Goal: Task Accomplishment & Management: Manage account settings

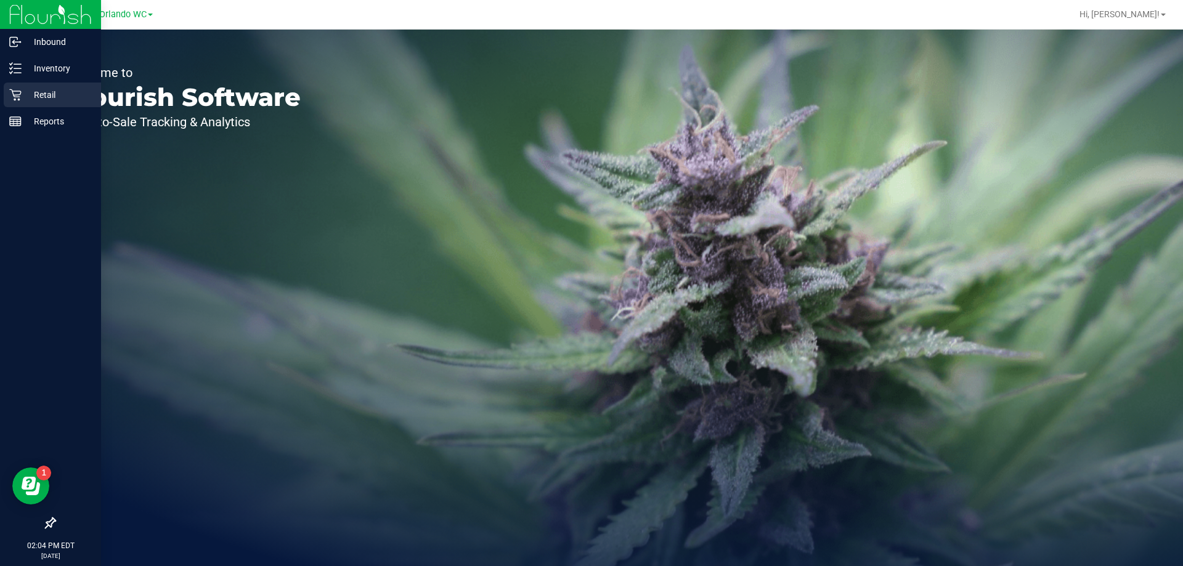
click at [19, 91] on icon at bounding box center [15, 95] width 12 height 12
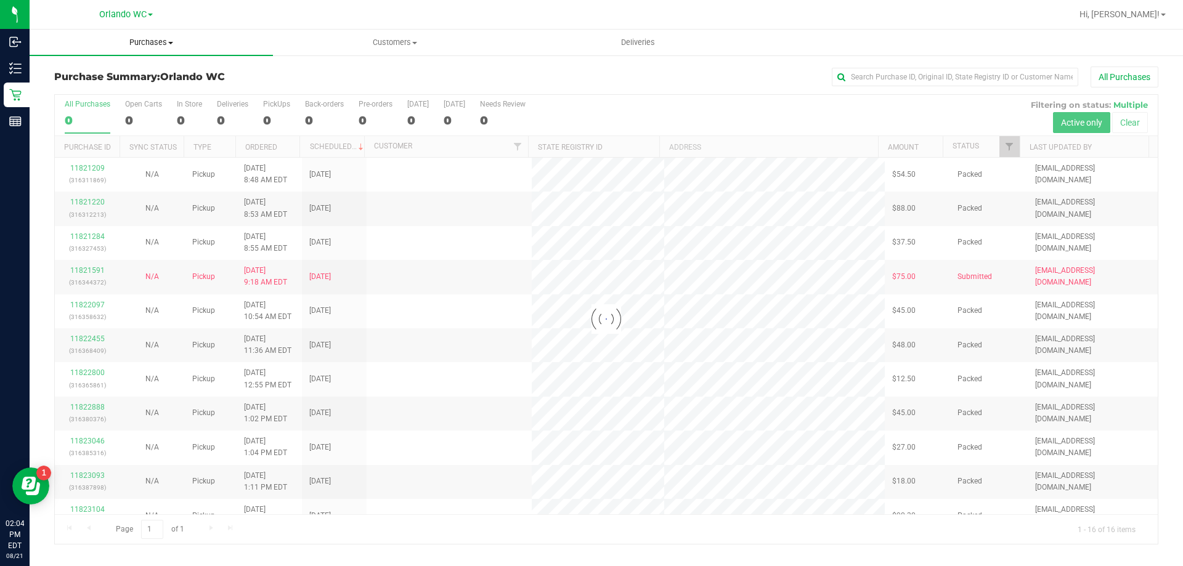
click at [180, 40] on span "Purchases" at bounding box center [151, 42] width 243 height 11
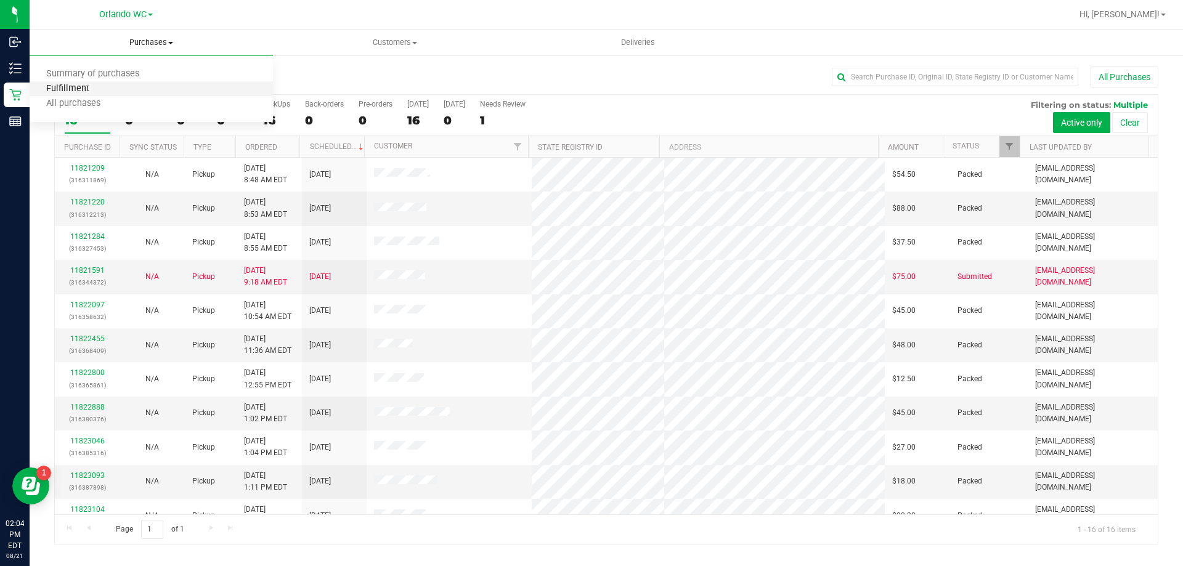
click at [99, 91] on span "Fulfillment" at bounding box center [68, 89] width 76 height 10
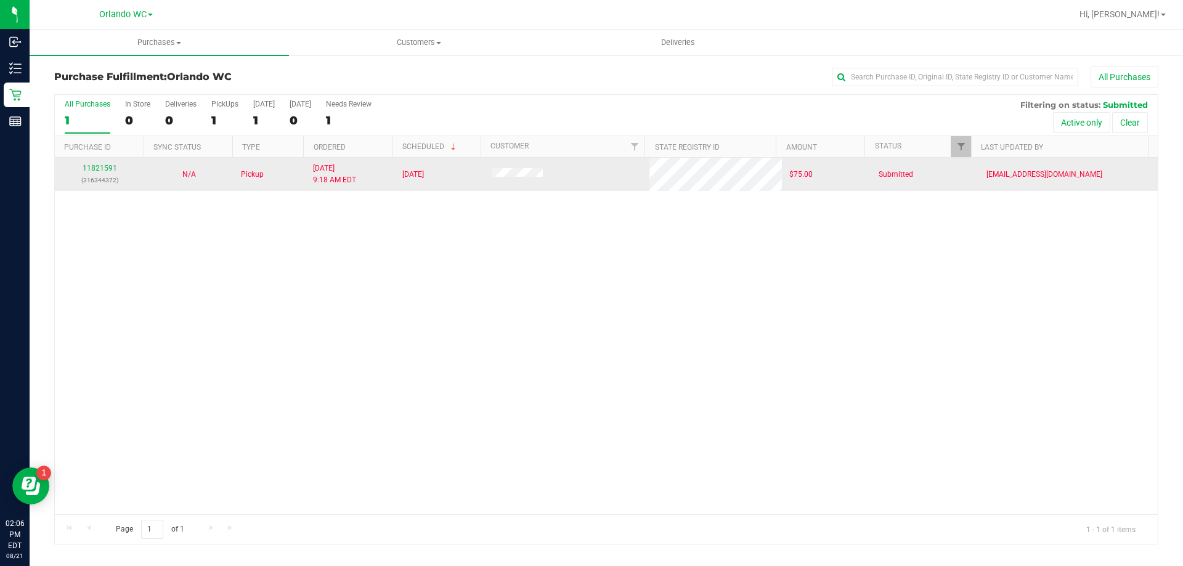
click at [95, 163] on div "11821591 (316344372)" at bounding box center [99, 174] width 75 height 23
click at [97, 168] on link "11821591" at bounding box center [100, 168] width 35 height 9
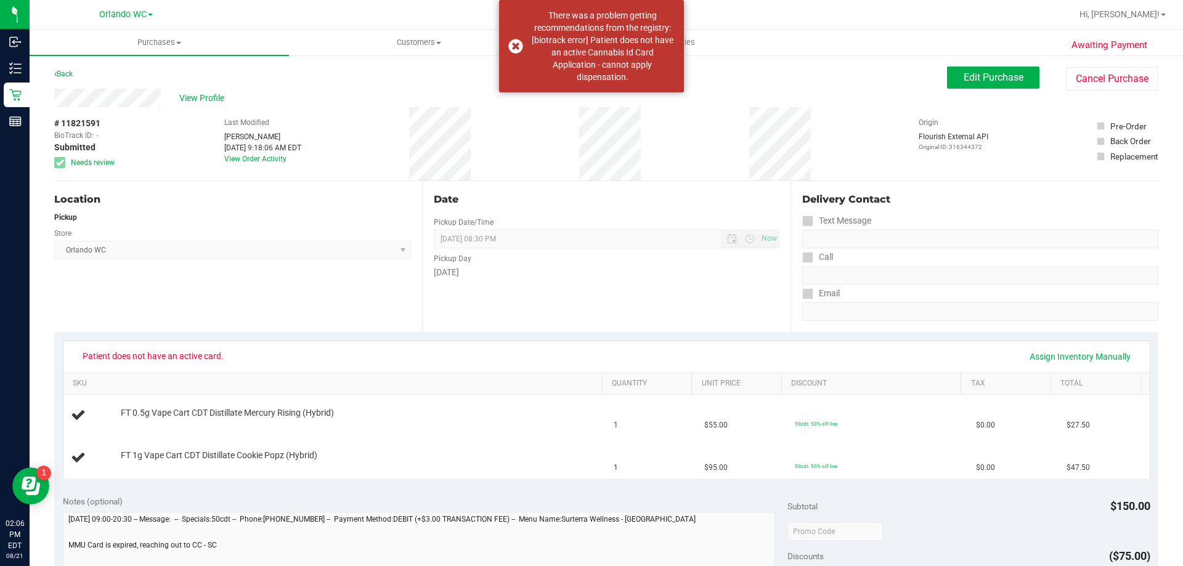
scroll to position [62, 0]
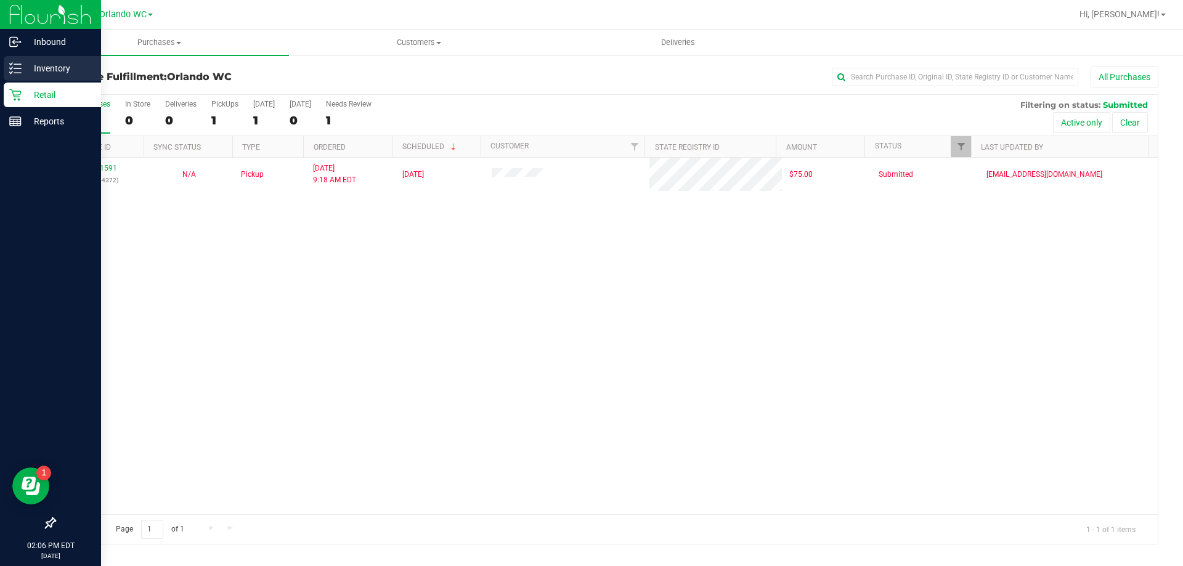
click at [30, 65] on p "Inventory" at bounding box center [59, 68] width 74 height 15
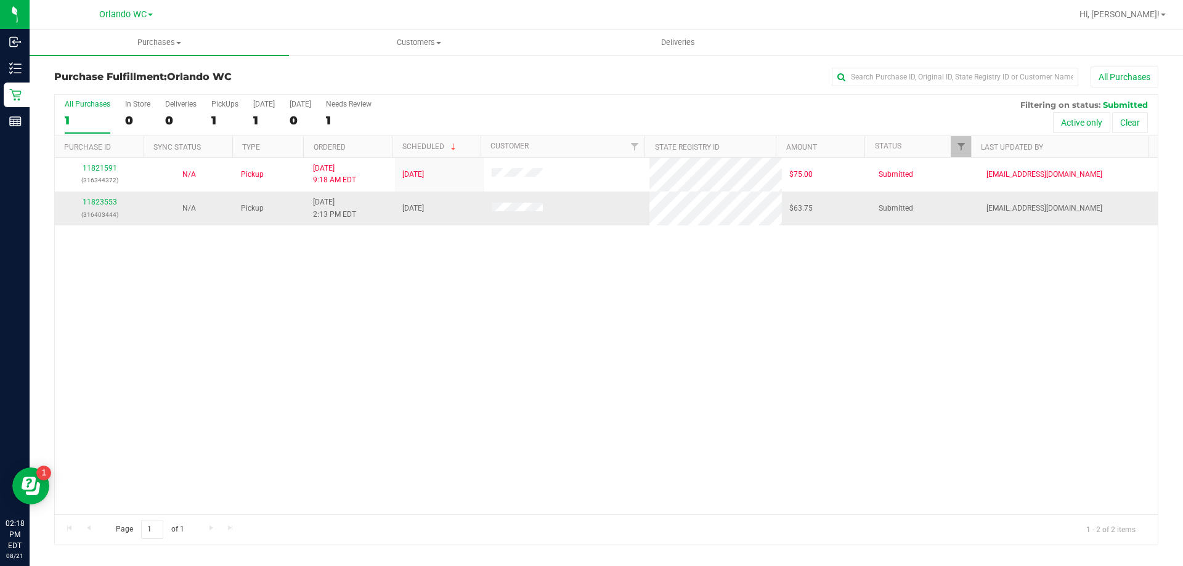
click at [104, 195] on td "11823553 (316403444)" at bounding box center [99, 208] width 89 height 33
click at [102, 198] on link "11823553" at bounding box center [100, 202] width 35 height 9
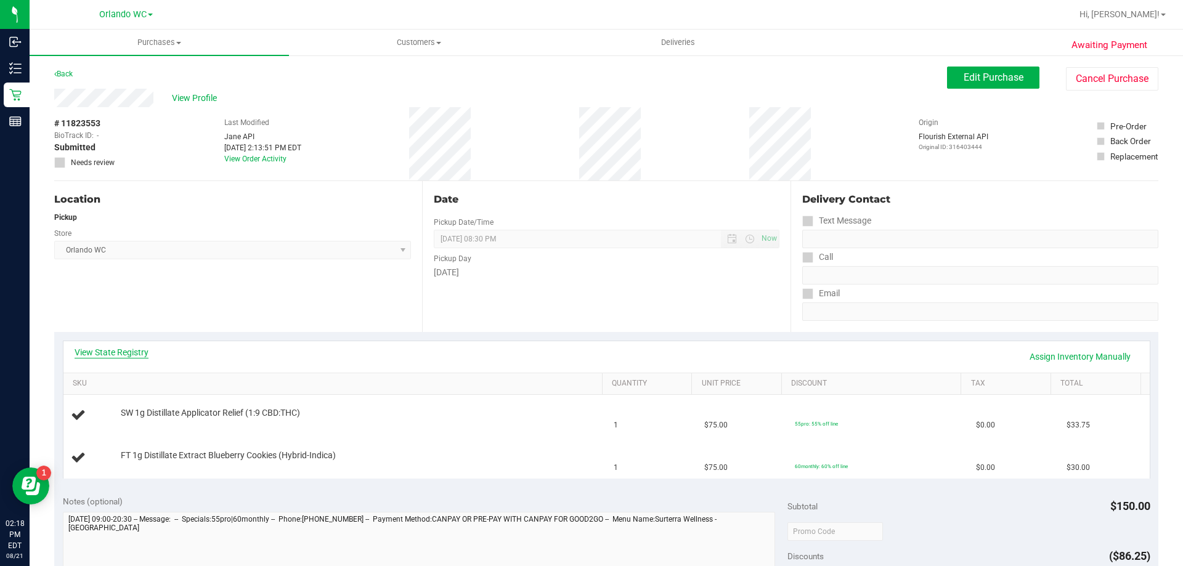
click at [132, 349] on link "View State Registry" at bounding box center [112, 352] width 74 height 12
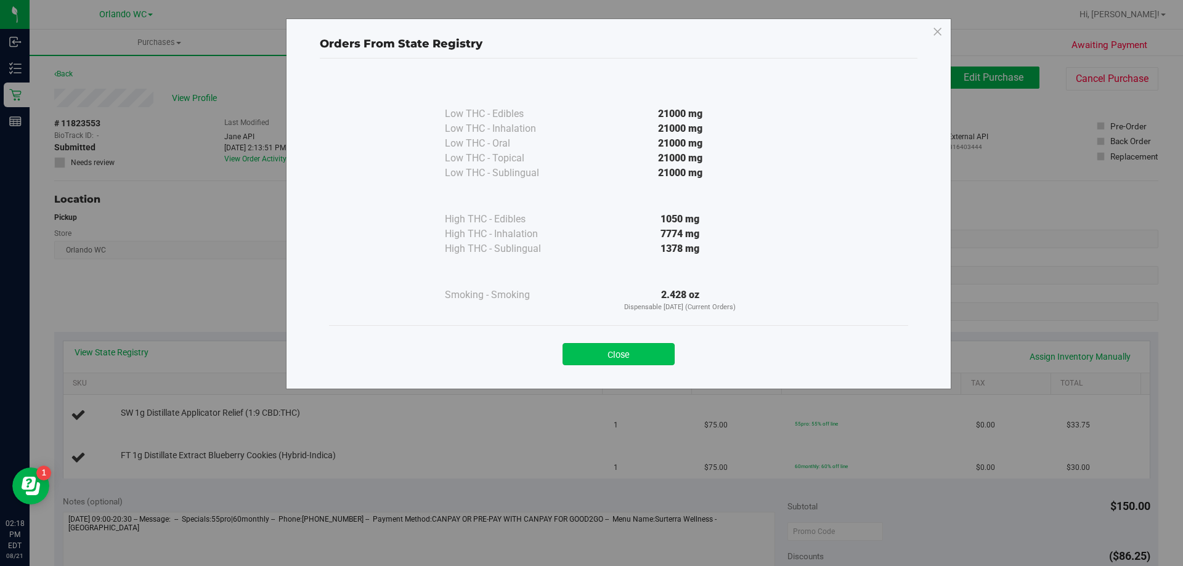
click at [644, 354] on button "Close" at bounding box center [619, 354] width 112 height 22
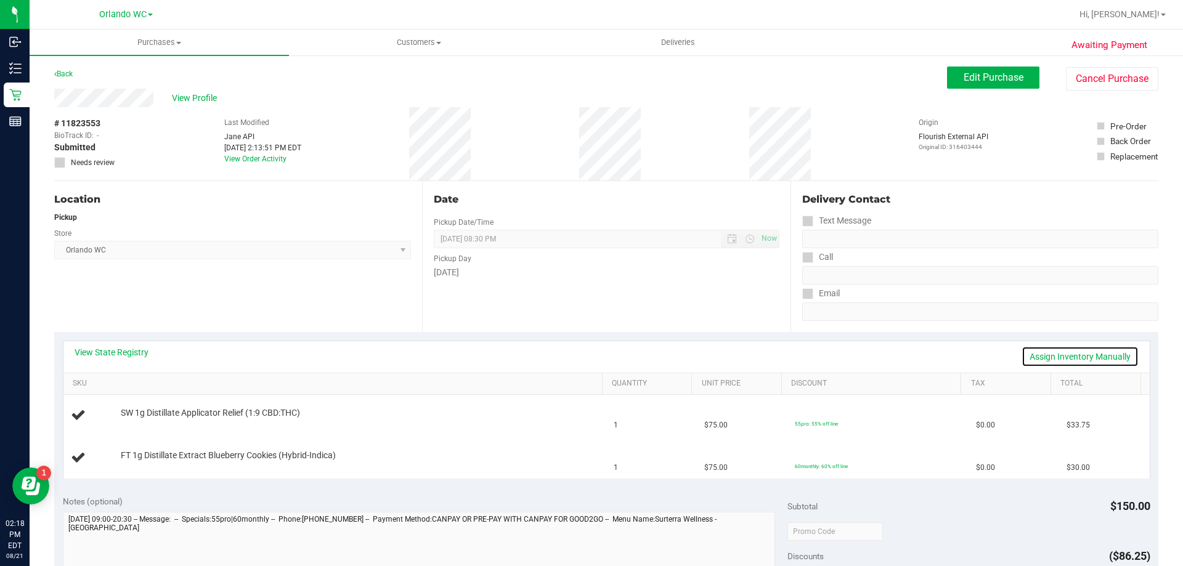
click at [1044, 358] on link "Assign Inventory Manually" at bounding box center [1080, 356] width 117 height 21
click at [132, 422] on link "Add Package" at bounding box center [143, 421] width 44 height 9
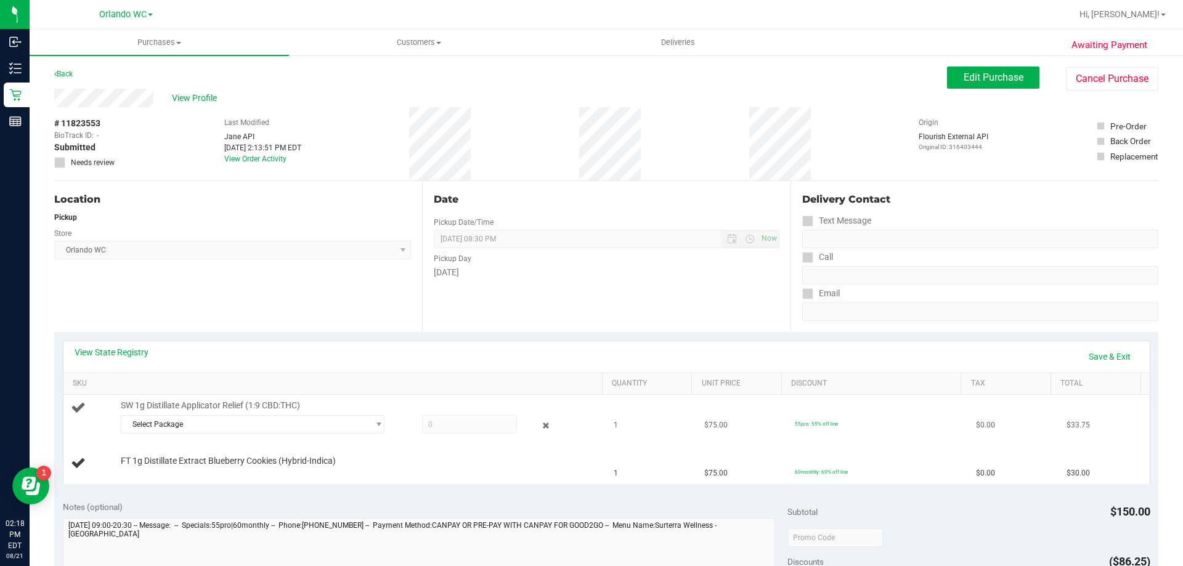
click at [368, 412] on div "SW 1g Distillate Applicator Relief (1:9 CBD:THC) Select Package 0084185934713347" at bounding box center [356, 419] width 482 height 38
click at [367, 434] on div "Select Package 0084185934713347" at bounding box center [359, 426] width 476 height 22
click at [368, 429] on span "select" at bounding box center [375, 424] width 15 height 17
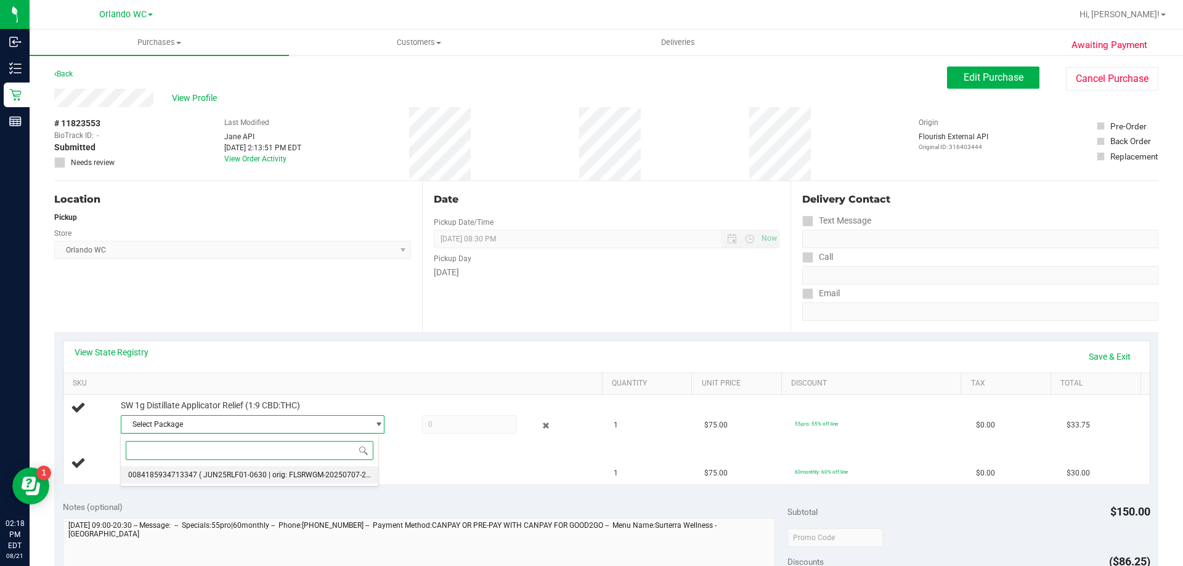
click at [189, 473] on span "0084185934713347" at bounding box center [162, 475] width 69 height 9
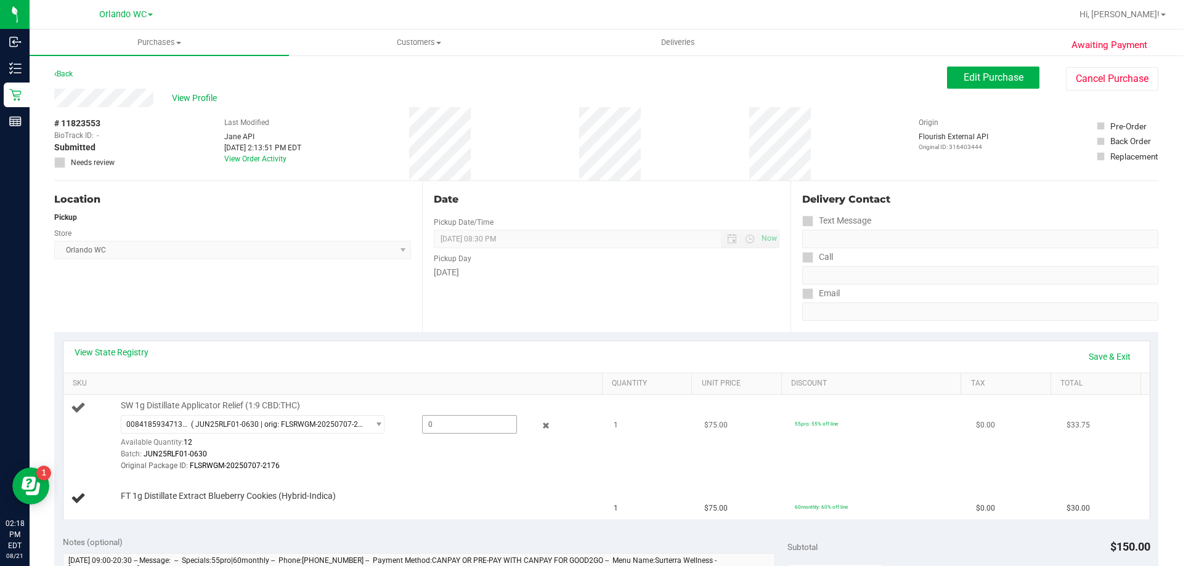
click at [446, 433] on span at bounding box center [469, 424] width 95 height 18
click at [447, 428] on span at bounding box center [469, 424] width 95 height 18
type input "1"
type input "1.0000"
click at [430, 477] on td "SW 1g Distillate Applicator Relief (1:9 CBD:THC) 0084185934713347 ( JUN25RLF01-…" at bounding box center [334, 436] width 543 height 83
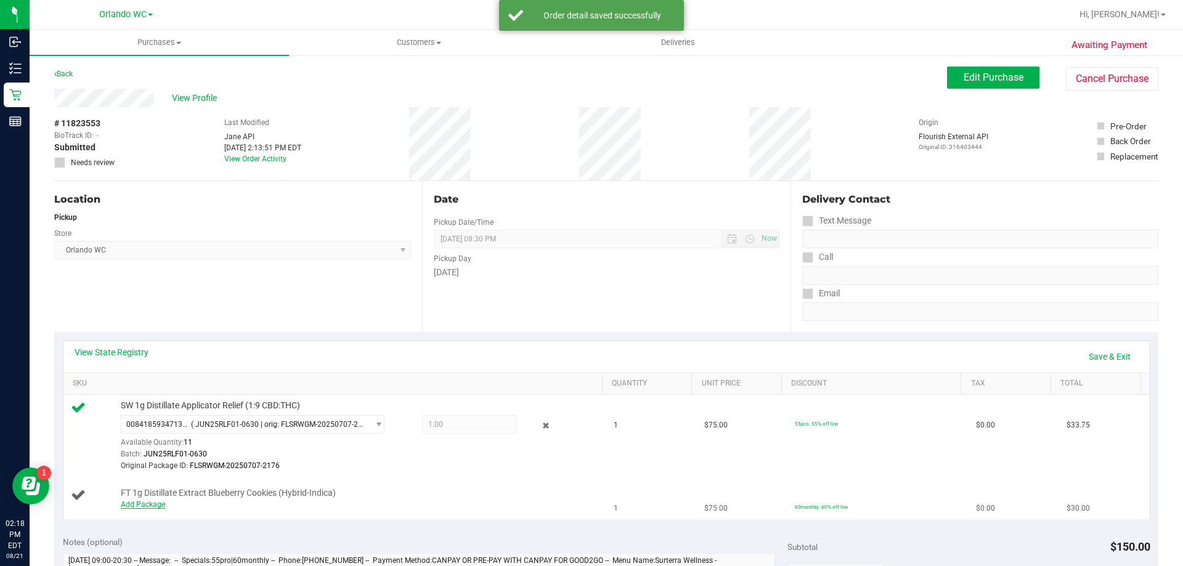
click at [130, 506] on link "Add Package" at bounding box center [143, 504] width 44 height 9
click at [174, 500] on span "Select Package" at bounding box center [244, 506] width 247 height 17
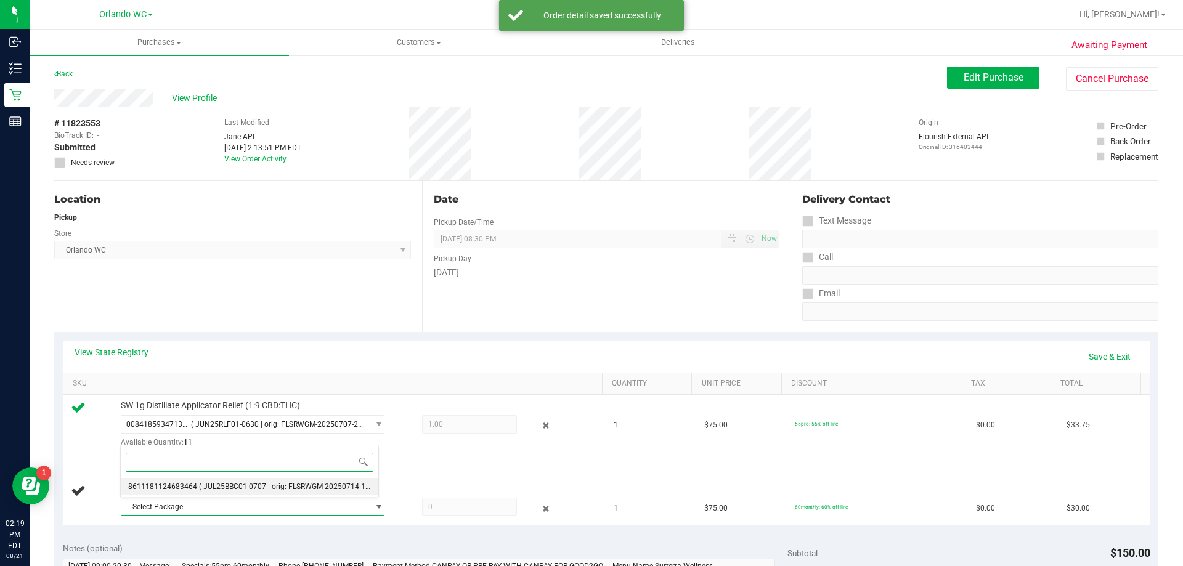
click at [235, 478] on li "8611181124683464 ( JUL25BBC01-0707 | orig: FLSRWGM-20250714-1655 )" at bounding box center [250, 486] width 258 height 17
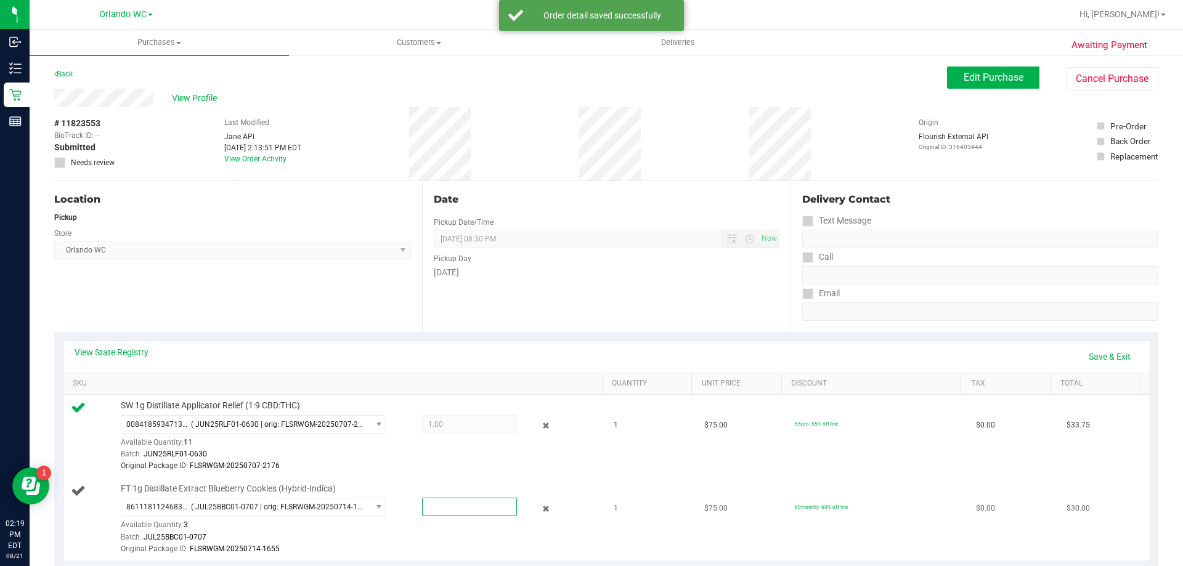
click at [454, 500] on span at bounding box center [469, 507] width 95 height 18
type input "1"
type input "1.0000"
click at [468, 470] on div "Original Package ID: FLSRWGM-20250707-2176" at bounding box center [359, 466] width 476 height 12
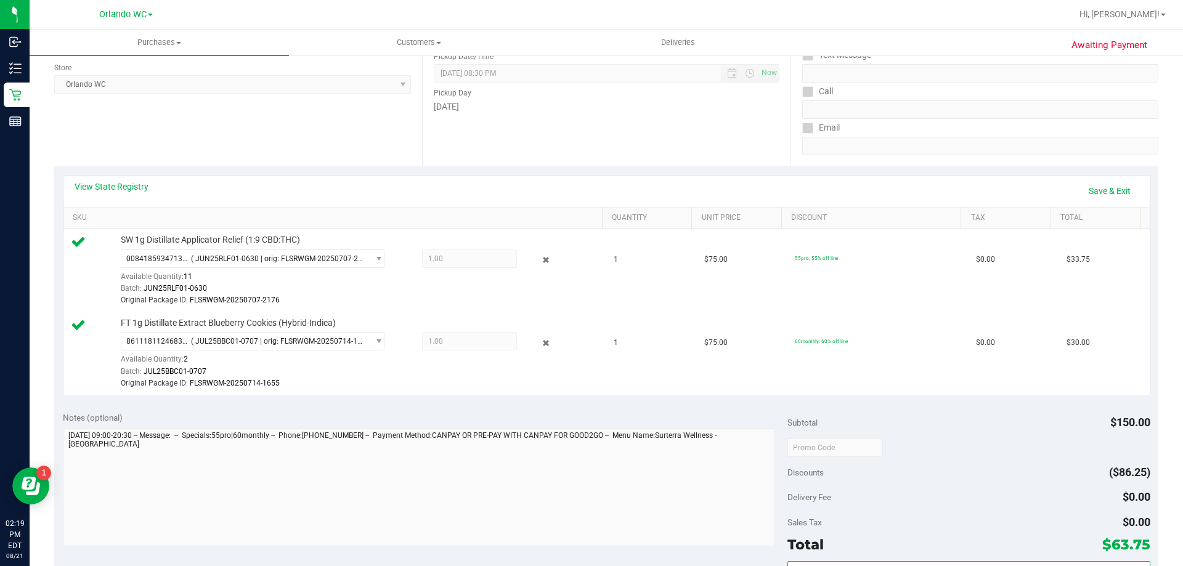
scroll to position [185, 0]
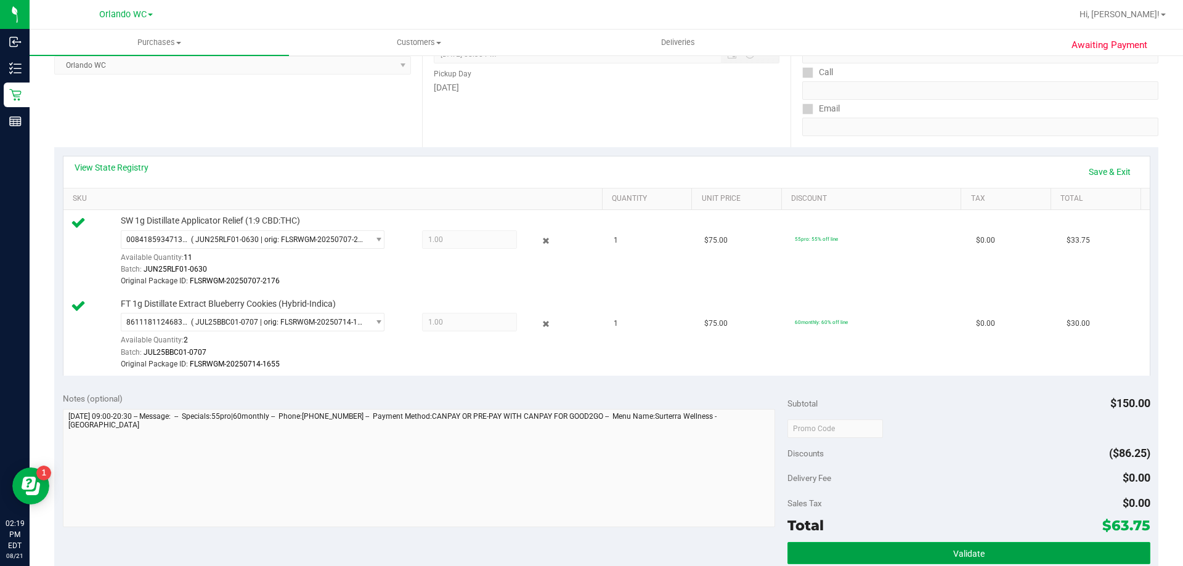
click at [815, 553] on button "Validate" at bounding box center [968, 553] width 362 height 22
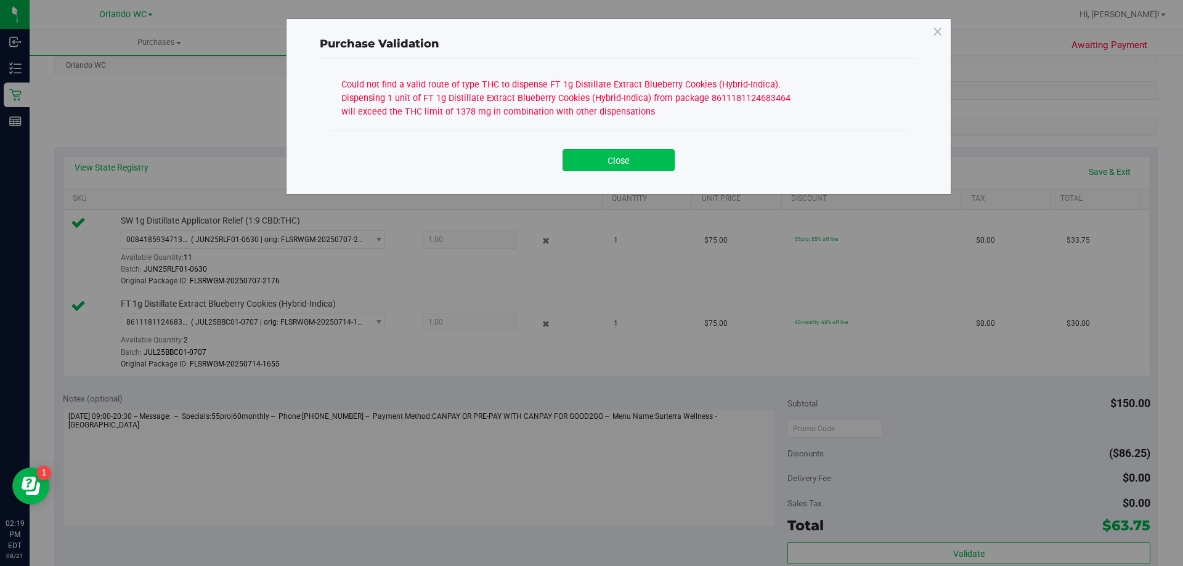
click at [655, 166] on button "Close" at bounding box center [619, 160] width 112 height 22
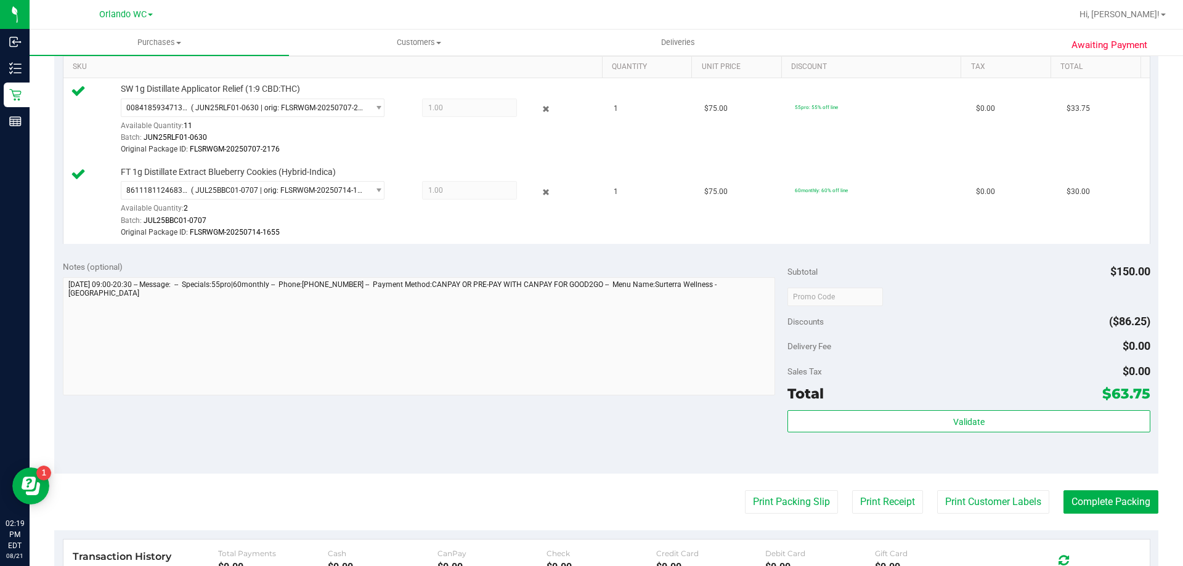
scroll to position [246, 0]
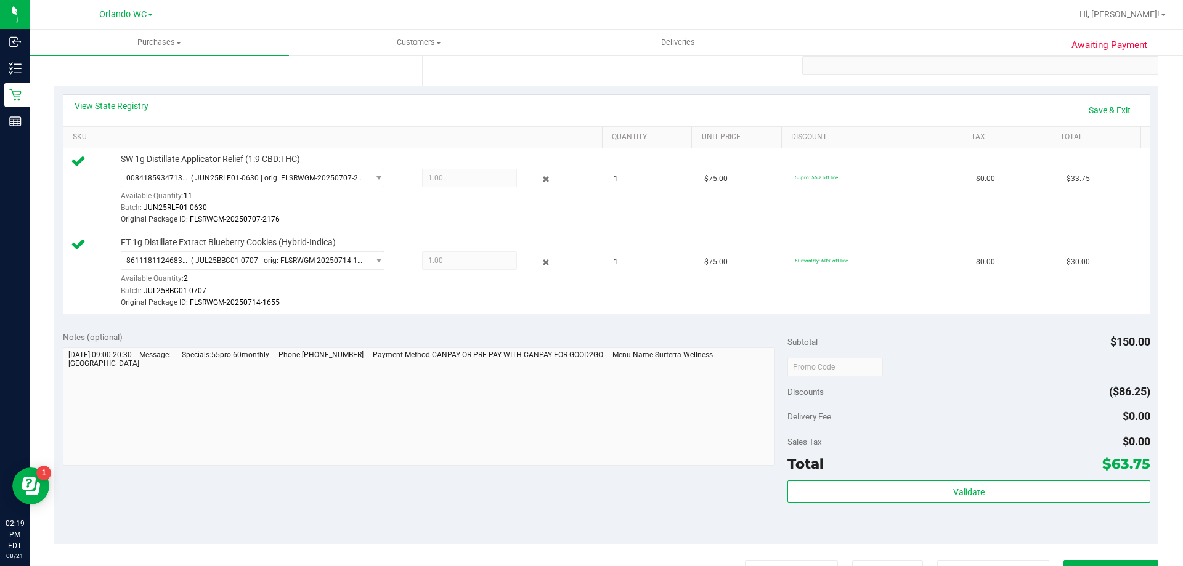
click at [123, 99] on div "View State Registry Save & Exit" at bounding box center [606, 110] width 1086 height 31
click at [126, 102] on link "View State Registry" at bounding box center [112, 106] width 74 height 12
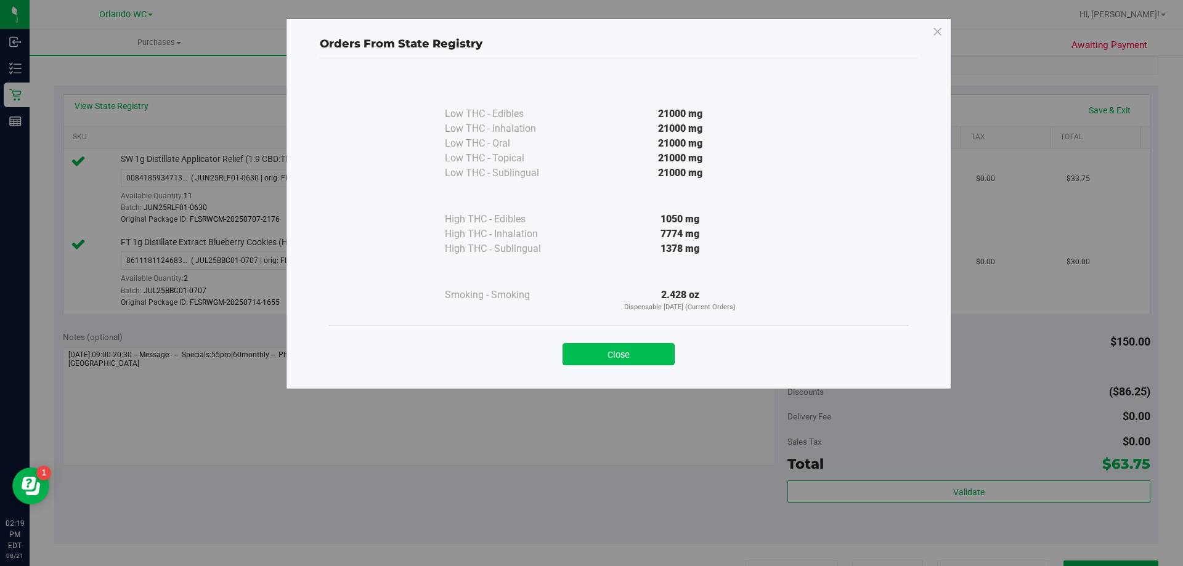
click at [602, 356] on button "Close" at bounding box center [619, 354] width 112 height 22
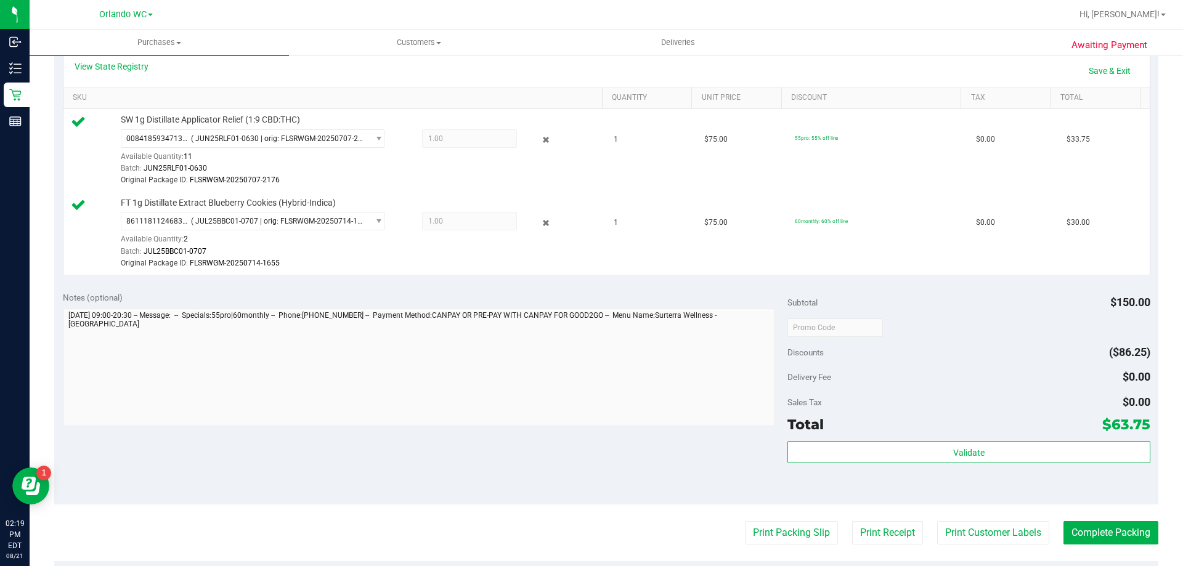
scroll to position [308, 0]
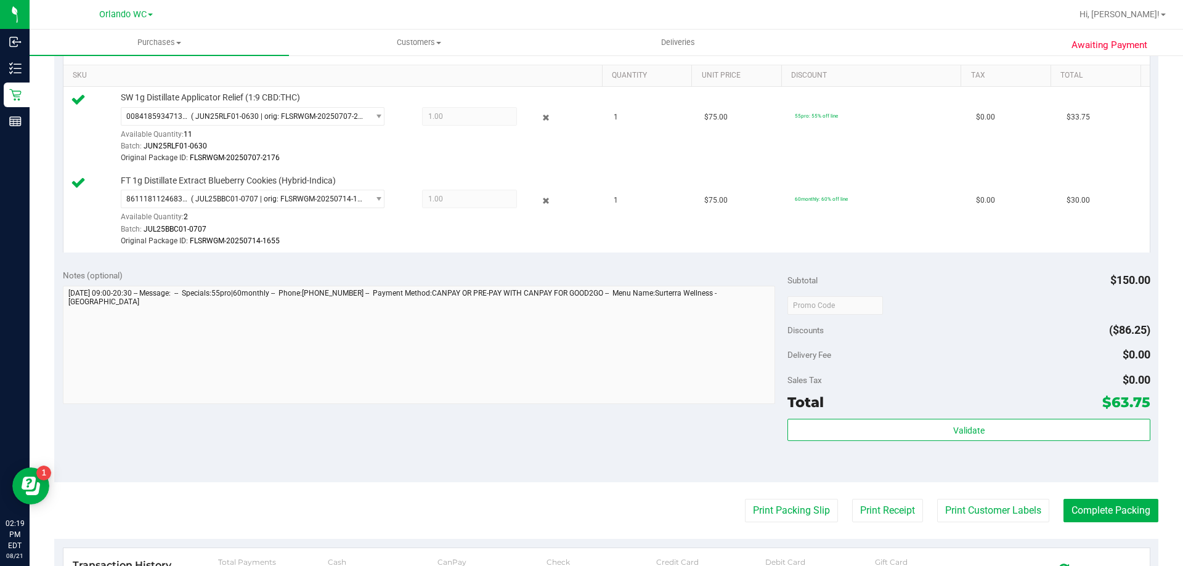
click at [908, 442] on div "Validate" at bounding box center [968, 446] width 362 height 55
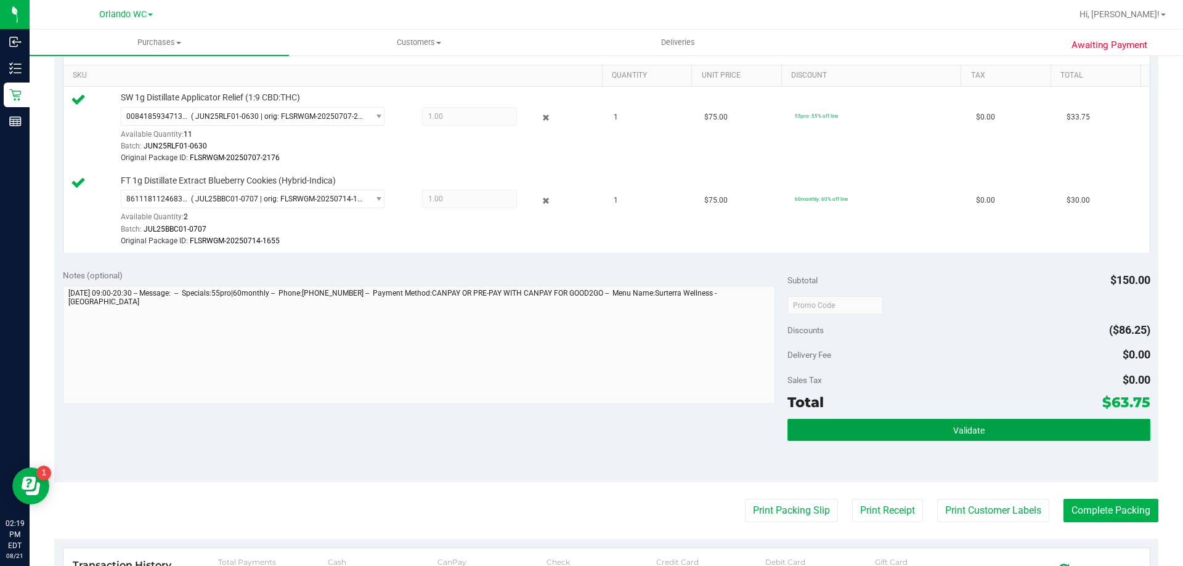
click at [911, 430] on button "Validate" at bounding box center [968, 430] width 362 height 22
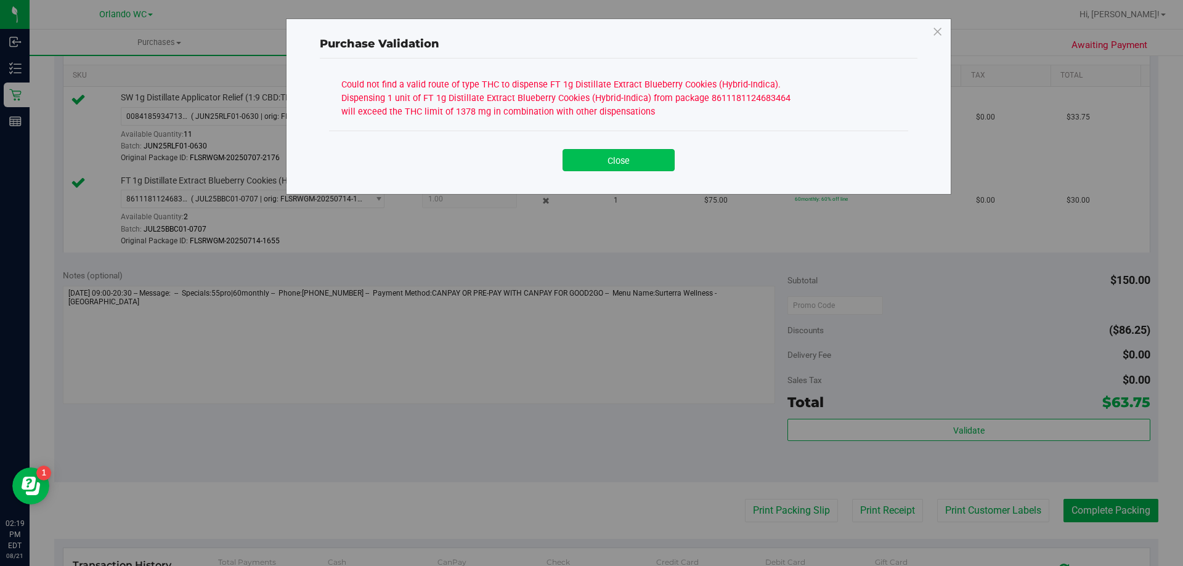
click at [612, 161] on button "Close" at bounding box center [619, 160] width 112 height 22
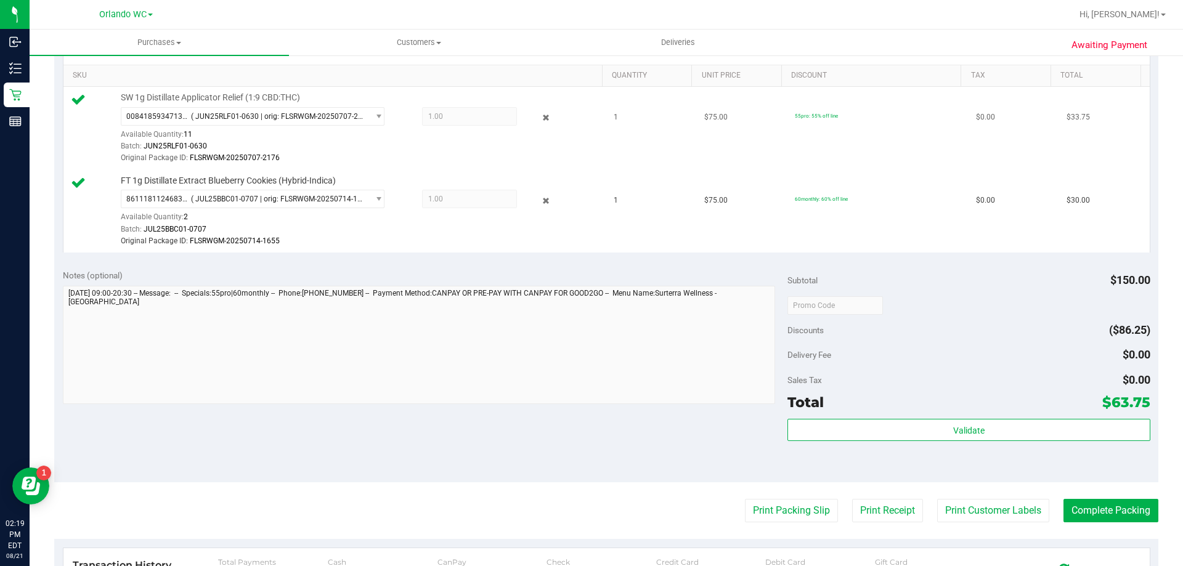
scroll to position [246, 0]
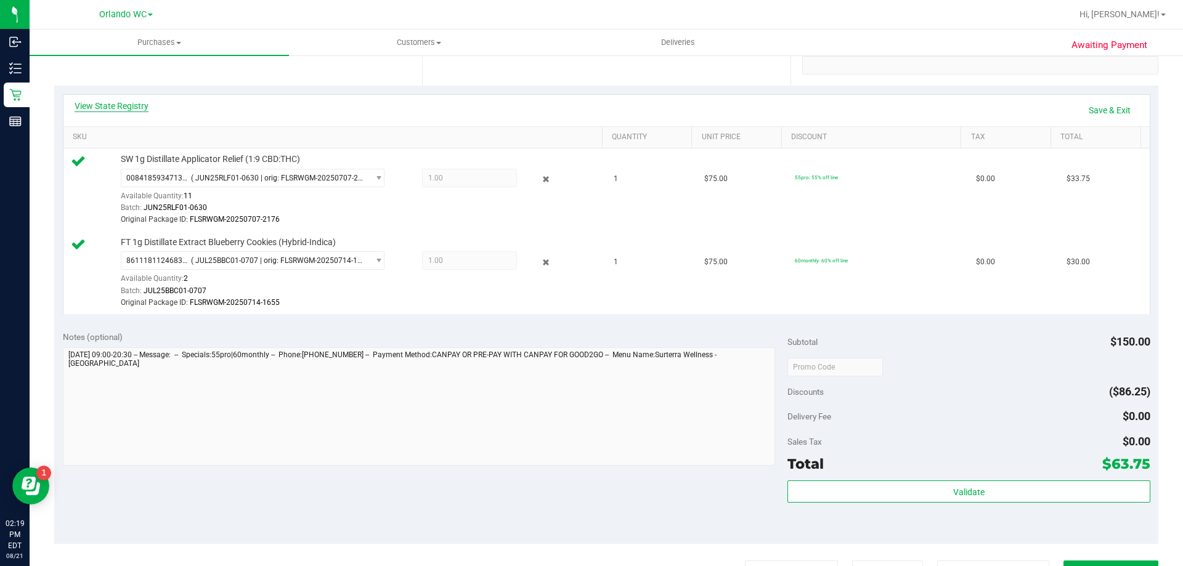
click at [121, 106] on link "View State Registry" at bounding box center [112, 106] width 74 height 12
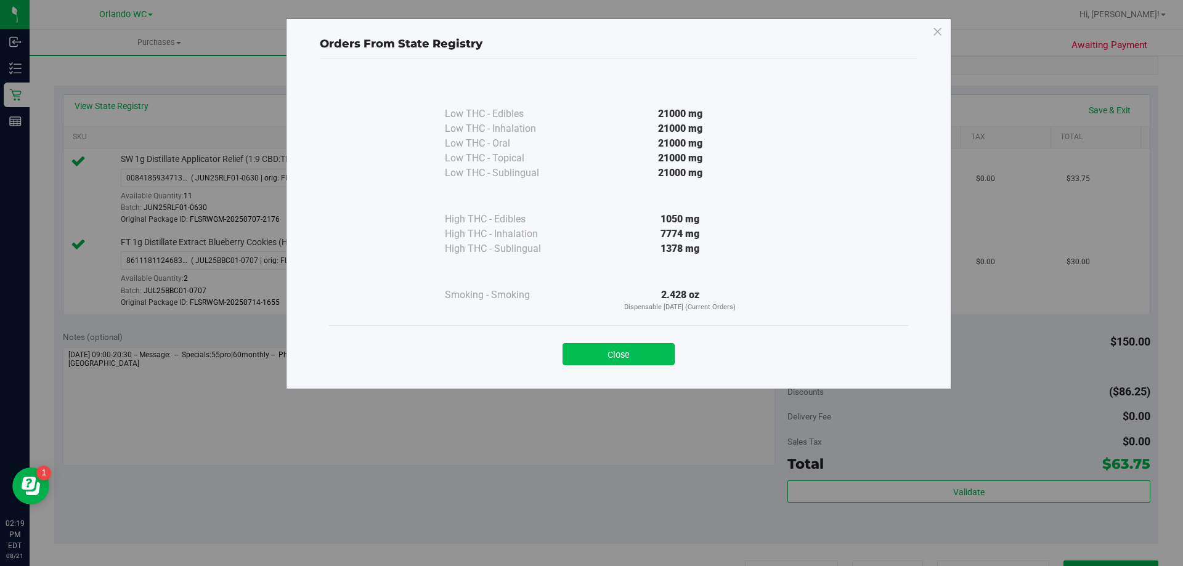
click at [613, 356] on button "Close" at bounding box center [619, 354] width 112 height 22
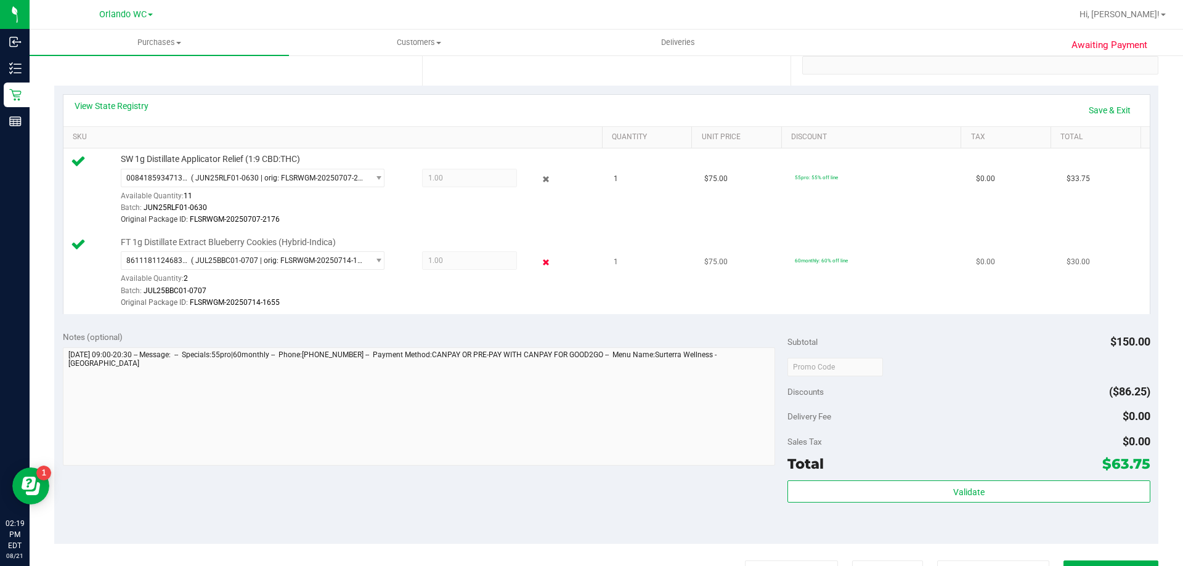
click at [540, 267] on icon at bounding box center [546, 262] width 13 height 14
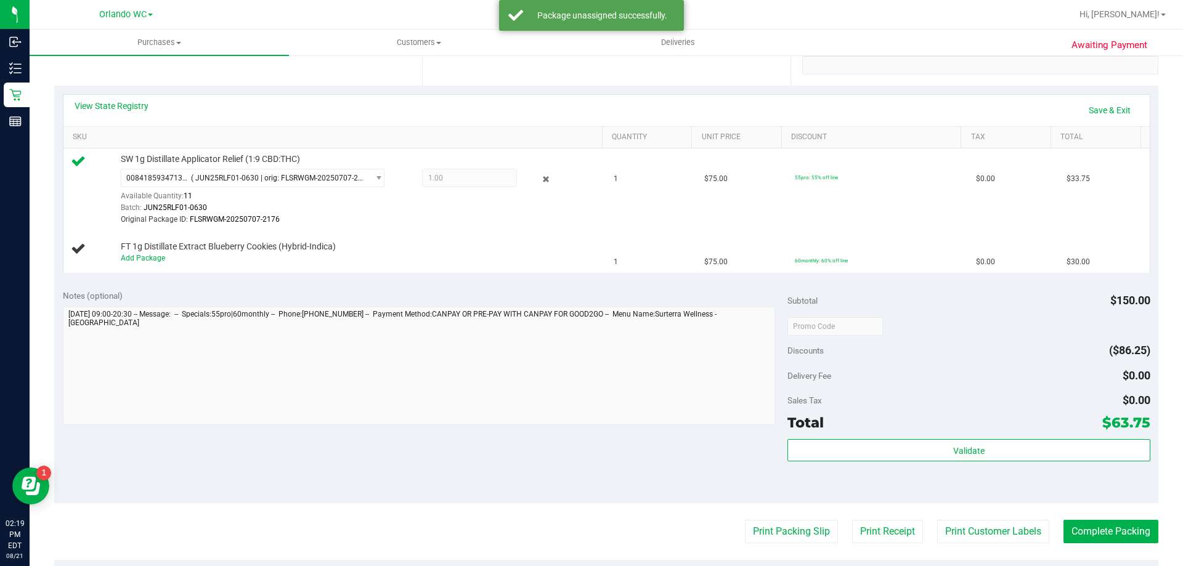
click at [540, 181] on icon at bounding box center [546, 180] width 13 height 14
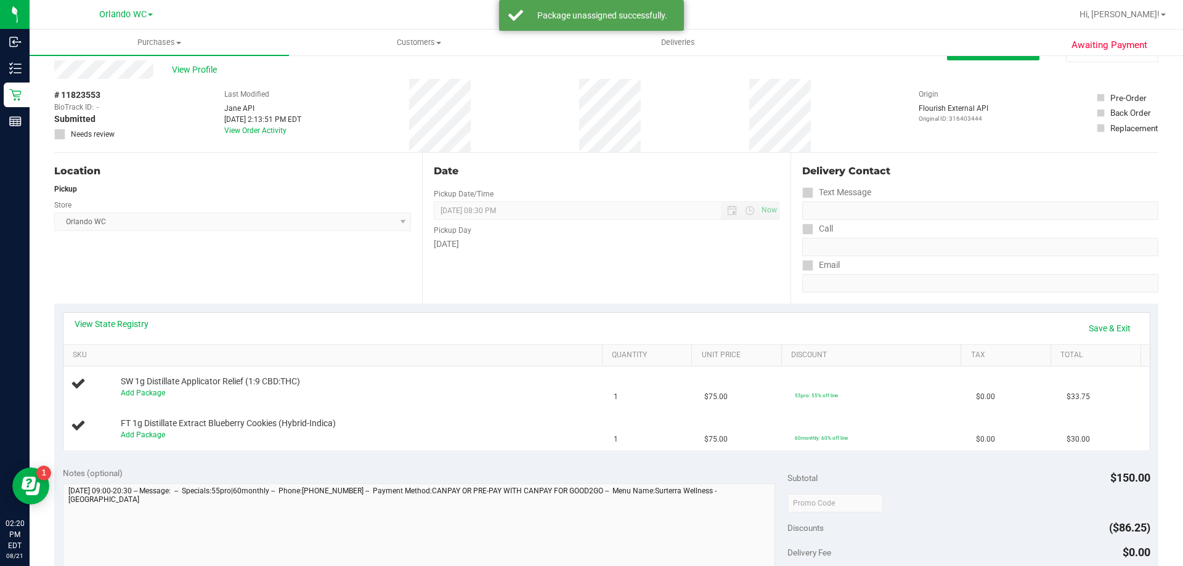
scroll to position [0, 0]
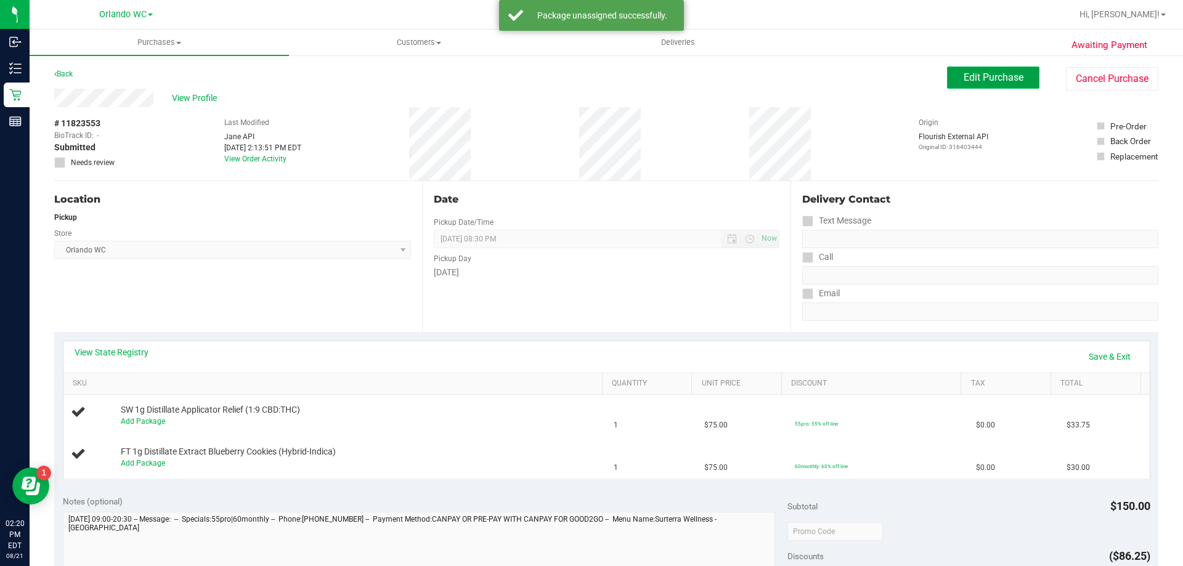
click at [948, 75] on button "Edit Purchase" at bounding box center [993, 78] width 92 height 22
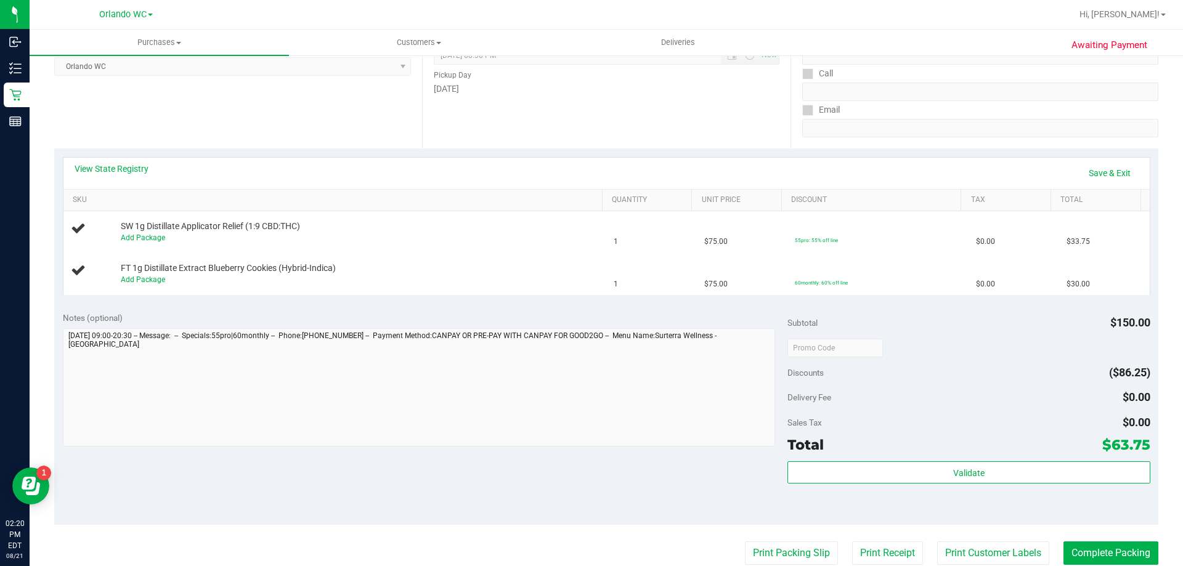
scroll to position [185, 0]
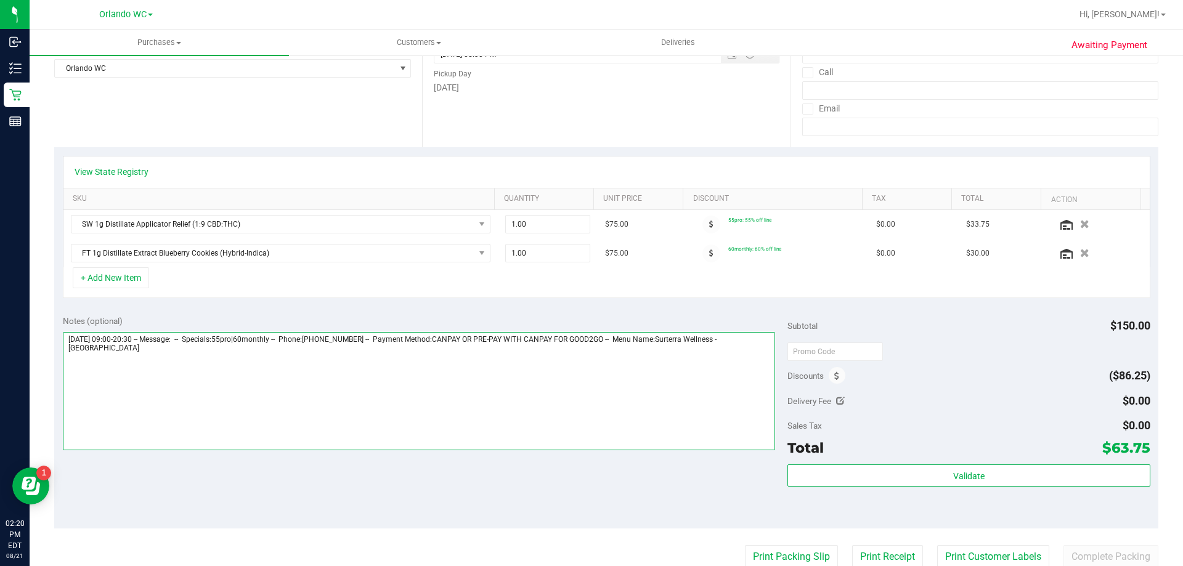
click at [155, 352] on textarea at bounding box center [419, 391] width 713 height 118
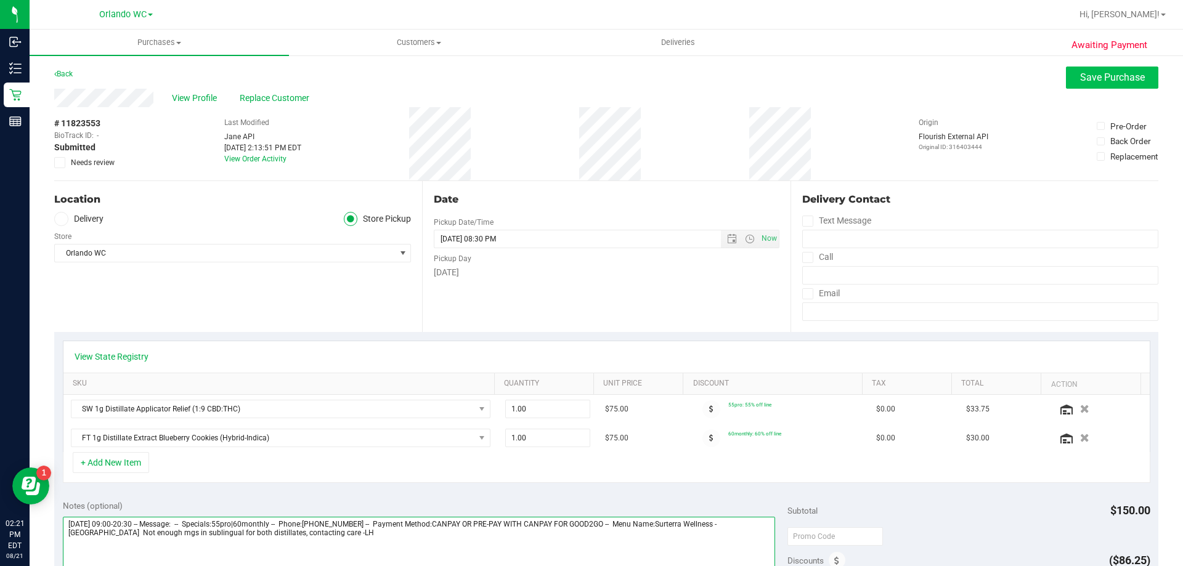
type textarea "[DATE] 09:00-20:30 -- Message: -- Specials:55pro|60monthly -- Phone:[PHONE_NUMB…"
click at [1094, 80] on span "Save Purchase" at bounding box center [1112, 77] width 65 height 12
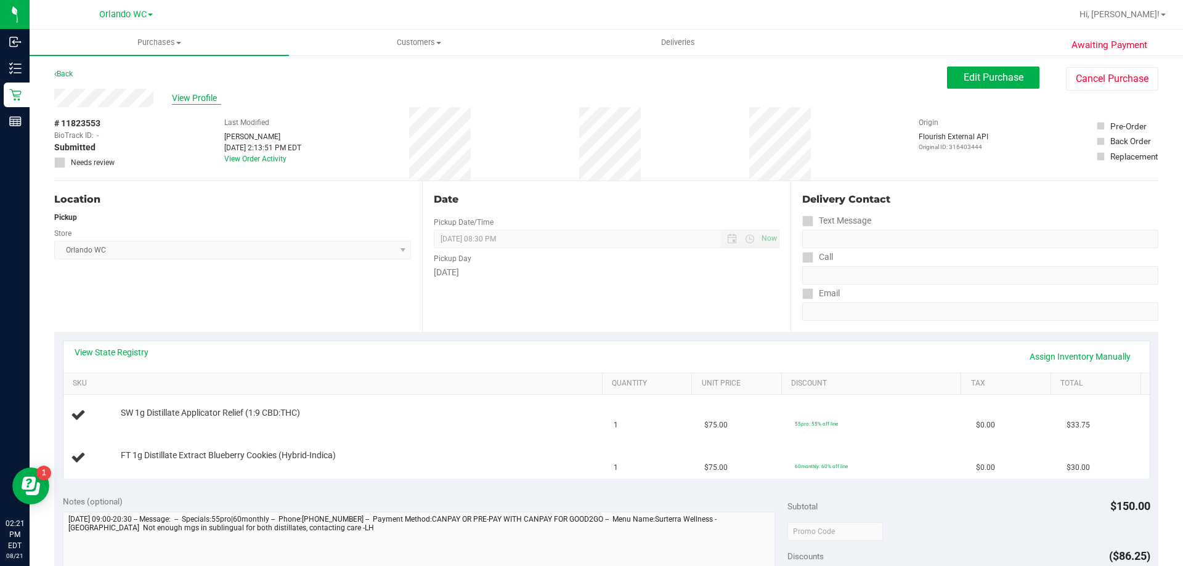
click at [187, 100] on span "View Profile" at bounding box center [196, 98] width 49 height 13
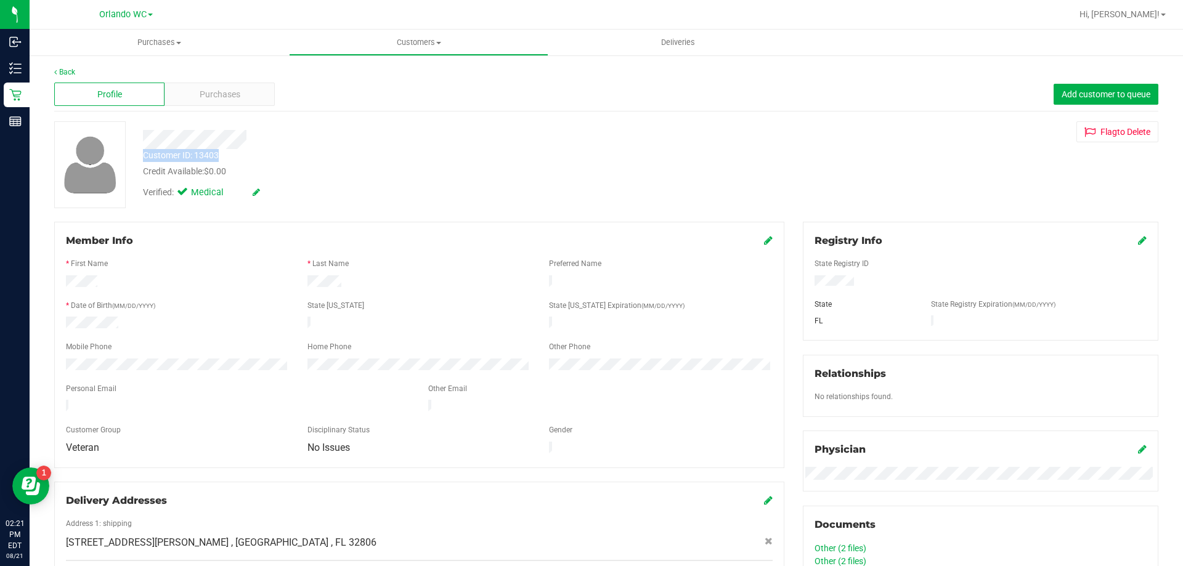
drag, startPoint x: 226, startPoint y: 150, endPoint x: 138, endPoint y: 157, distance: 88.4
click at [138, 157] on div "Customer ID: 13403 Credit Available: $0.00" at bounding box center [414, 163] width 561 height 29
copy div "Customer ID: 13403"
click at [338, 196] on div "Verified: Medical" at bounding box center [414, 191] width 561 height 27
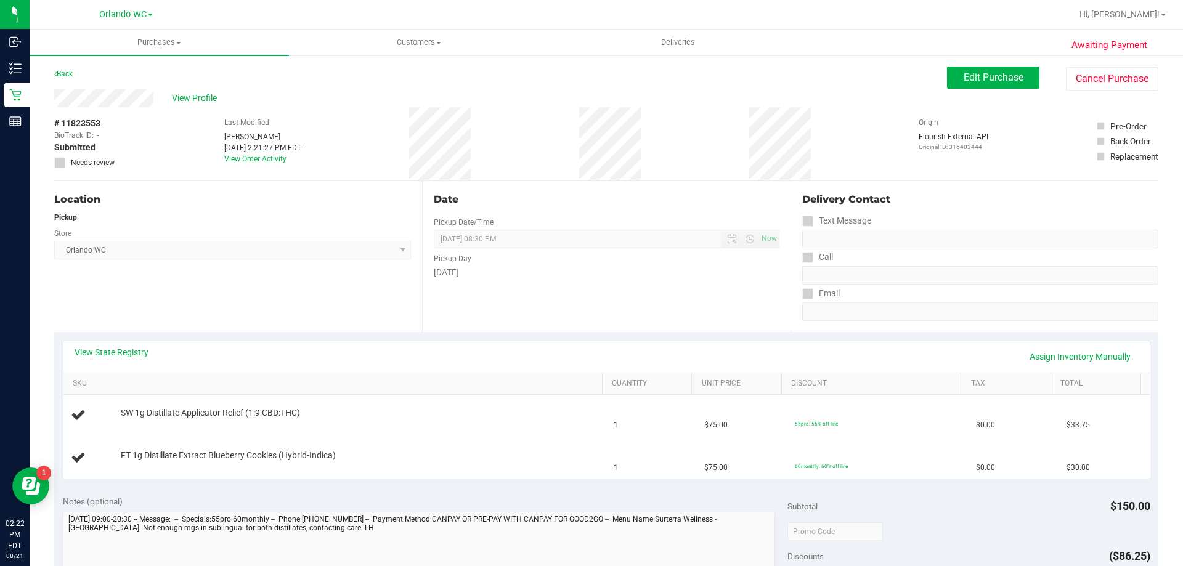
drag, startPoint x: 116, startPoint y: 123, endPoint x: 47, endPoint y: 124, distance: 69.0
click at [47, 124] on div "Awaiting Payment Back Edit Purchase Cancel Purchase View Profile # 11823553 Bio…" at bounding box center [606, 537] width 1153 height 966
copy div "# 11823553"
click at [255, 214] on div "Pickup" at bounding box center [232, 217] width 357 height 11
click at [1015, 78] on button "Edit Purchase" at bounding box center [993, 78] width 92 height 22
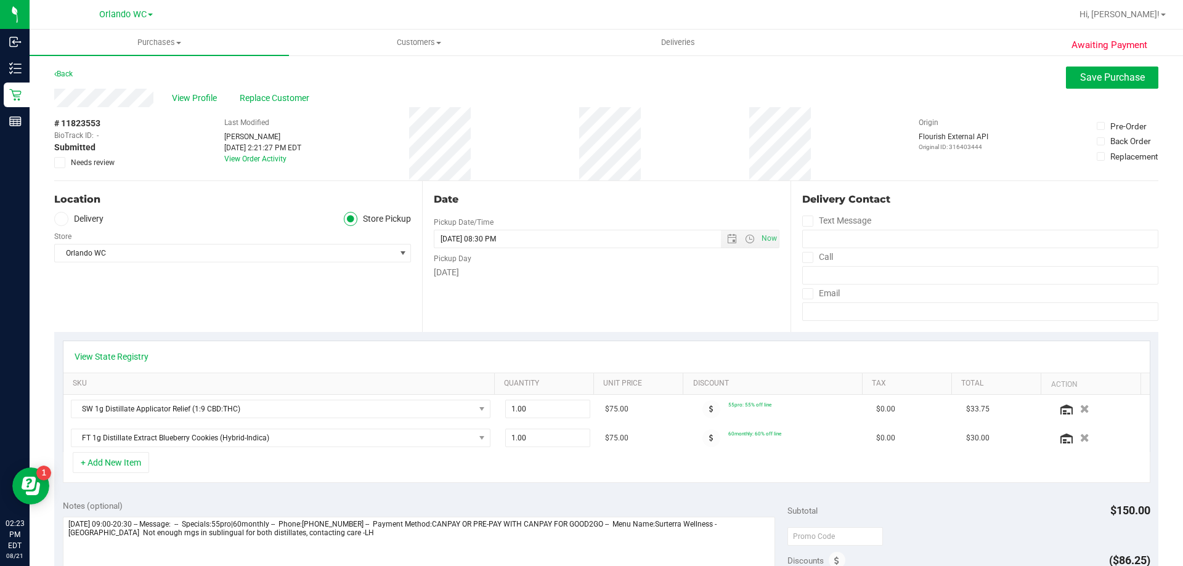
click at [55, 161] on span at bounding box center [59, 162] width 11 height 11
click at [0, 0] on input "Needs review" at bounding box center [0, 0] width 0 height 0
click at [1097, 86] on button "Save Purchase" at bounding box center [1112, 78] width 92 height 22
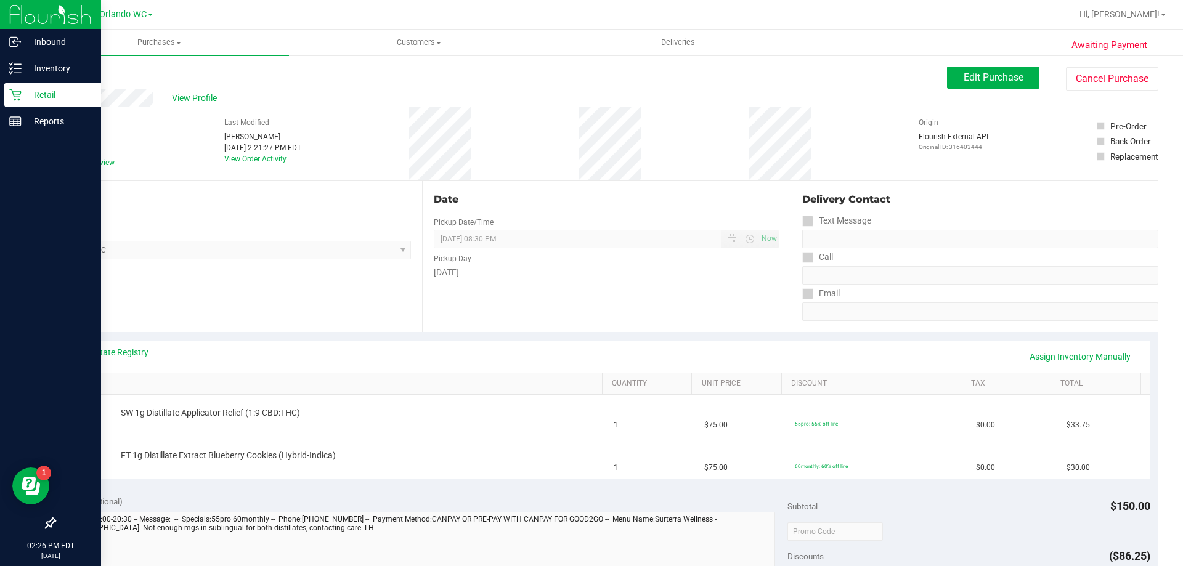
click at [15, 99] on icon at bounding box center [15, 95] width 12 height 12
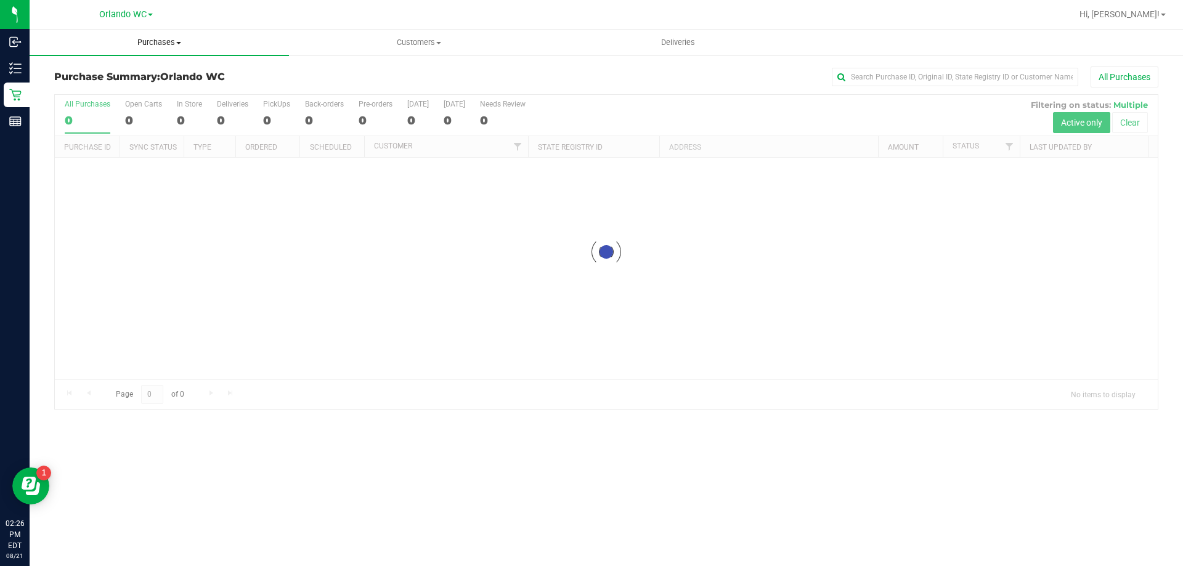
click at [150, 36] on uib-tab-heading "Purchases Summary of purchases Fulfillment All purchases" at bounding box center [159, 43] width 259 height 26
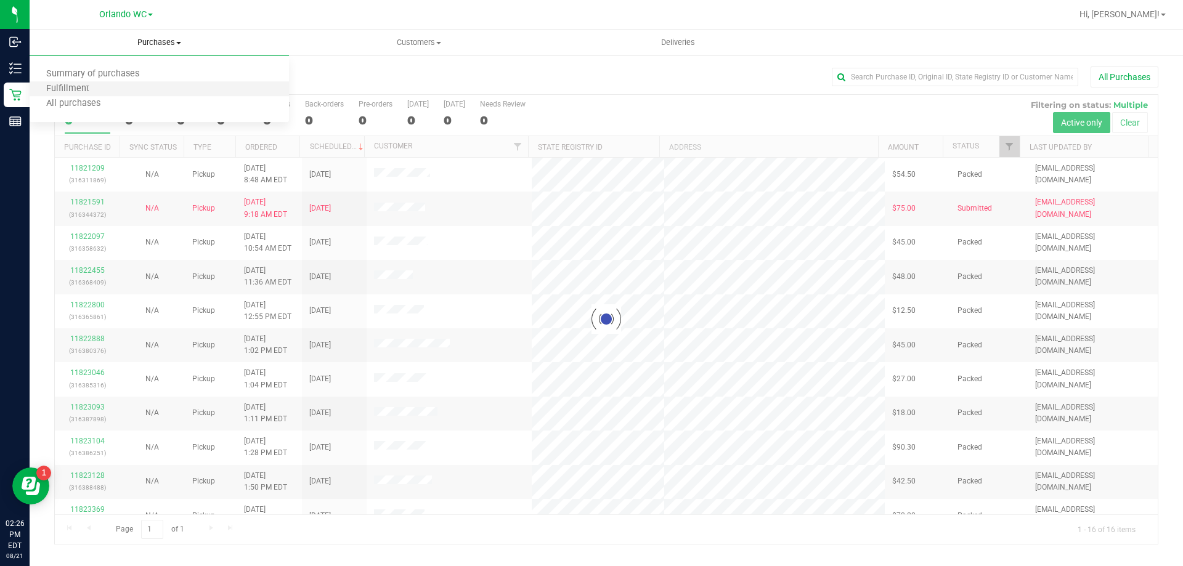
click at [153, 91] on li "Fulfillment" at bounding box center [159, 89] width 259 height 15
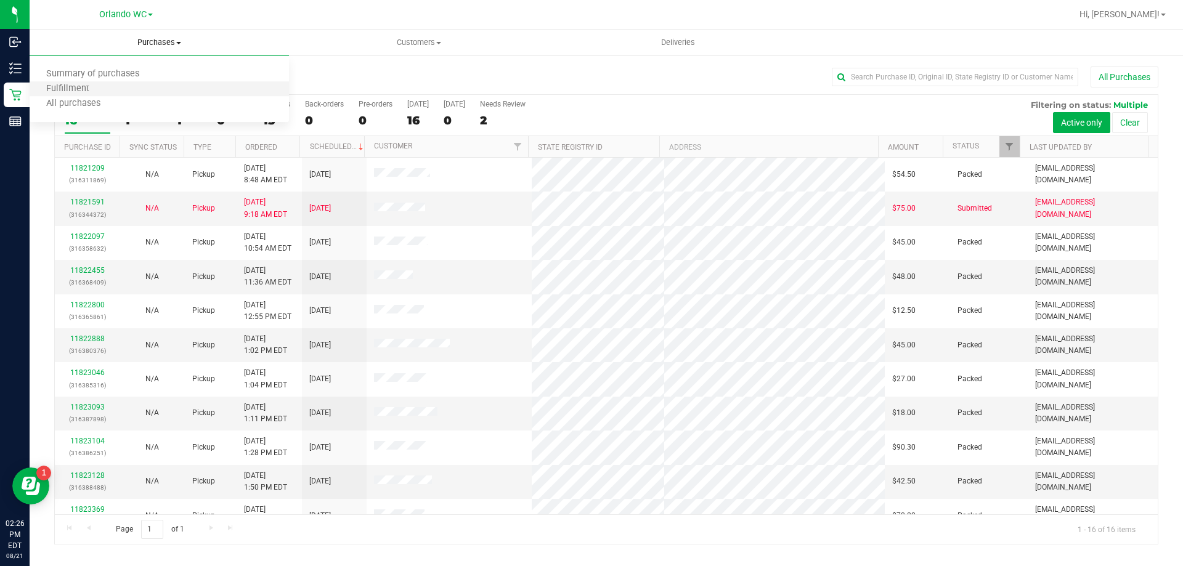
click at [152, 83] on li "Fulfillment" at bounding box center [159, 89] width 259 height 15
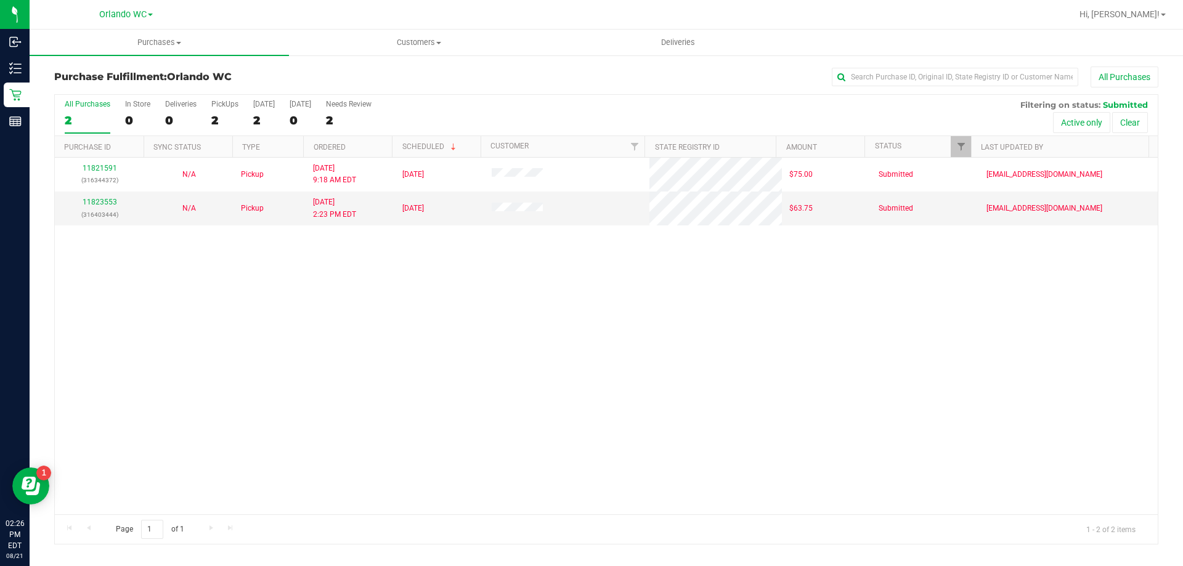
click at [84, 466] on div "11821591 (316344372) N/A Pickup [DATE] 9:18 AM EDT 8/21/2025 $75.00 Submitted […" at bounding box center [606, 336] width 1103 height 357
click at [119, 371] on div "11821591 (316344372) N/A Pickup [DATE] 9:18 AM EDT 8/21/2025 $75.00 Submitted […" at bounding box center [606, 336] width 1103 height 357
drag, startPoint x: 314, startPoint y: 502, endPoint x: 311, endPoint y: 489, distance: 12.7
click at [314, 498] on div "11821591 (316344372) N/A Pickup [DATE] 9:18 AM EDT 8/21/2025 $75.00 Submitted […" at bounding box center [606, 336] width 1103 height 357
click at [453, 315] on div "11821591 (316344372) N/A Pickup [DATE] 9:18 AM EDT 8/21/2025 $75.00 Submitted […" at bounding box center [606, 336] width 1103 height 357
